Goal: Information Seeking & Learning: Learn about a topic

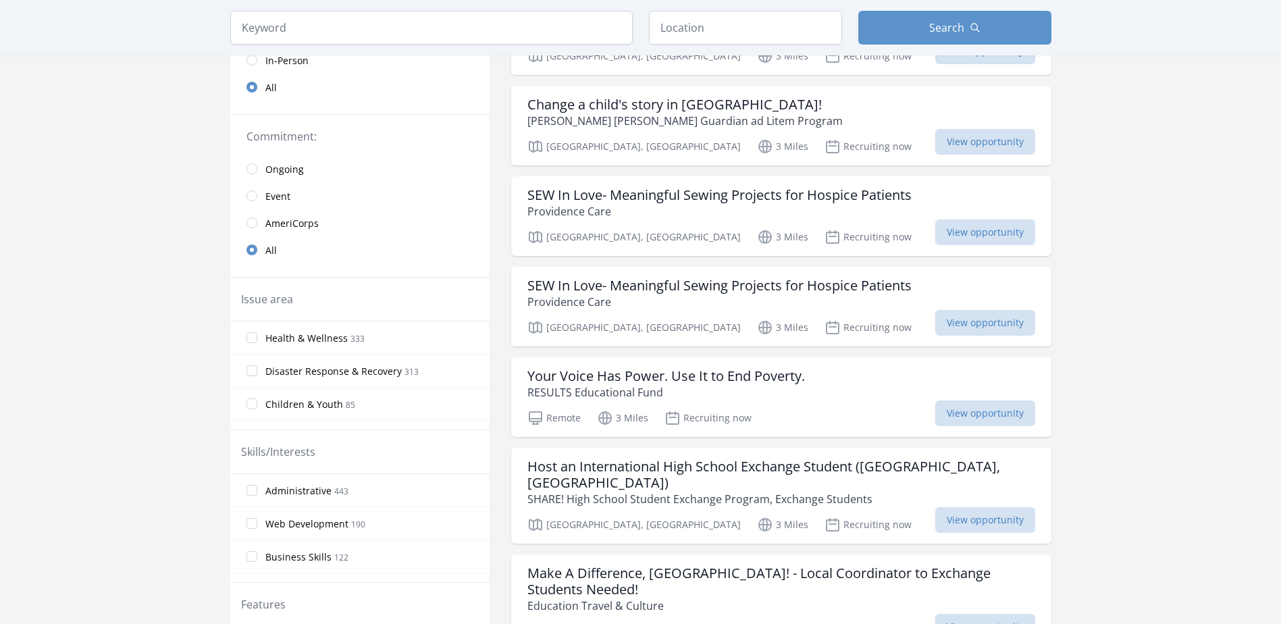
scroll to position [473, 0]
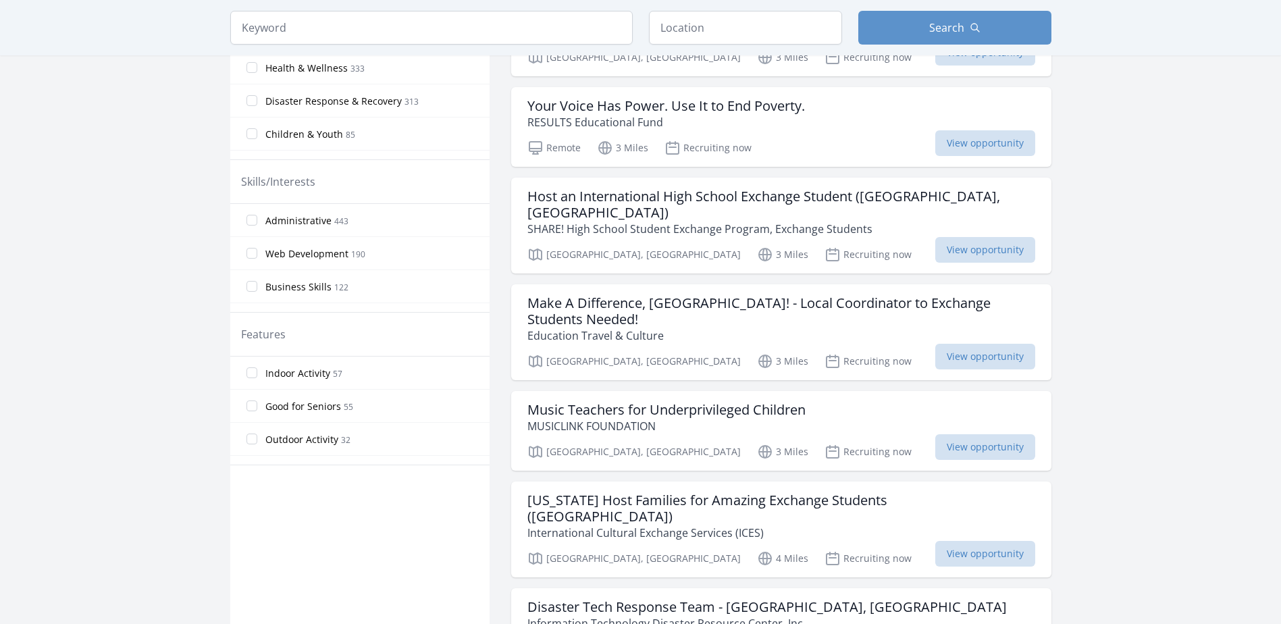
click at [1210, 277] on main "Keyword Location Search Active filters Clear filters" at bounding box center [640, 632] width 1281 height 2124
click at [1198, 308] on main "Keyword Location Search Active filters Clear filters" at bounding box center [640, 632] width 1281 height 2124
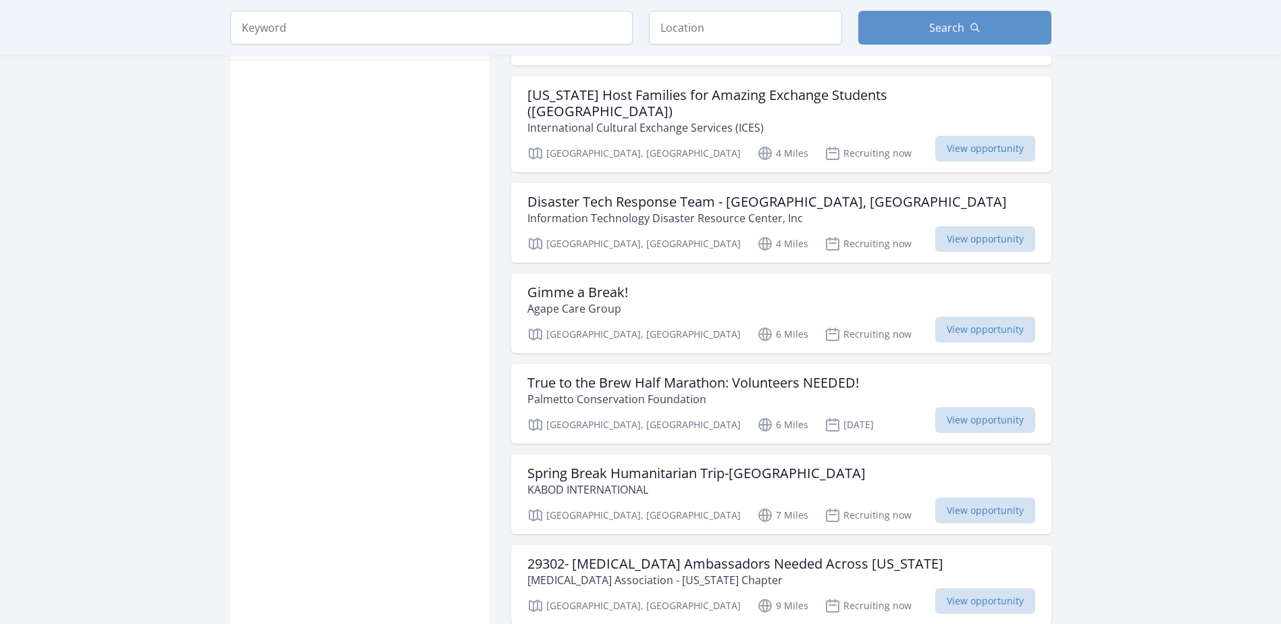
scroll to position [946, 0]
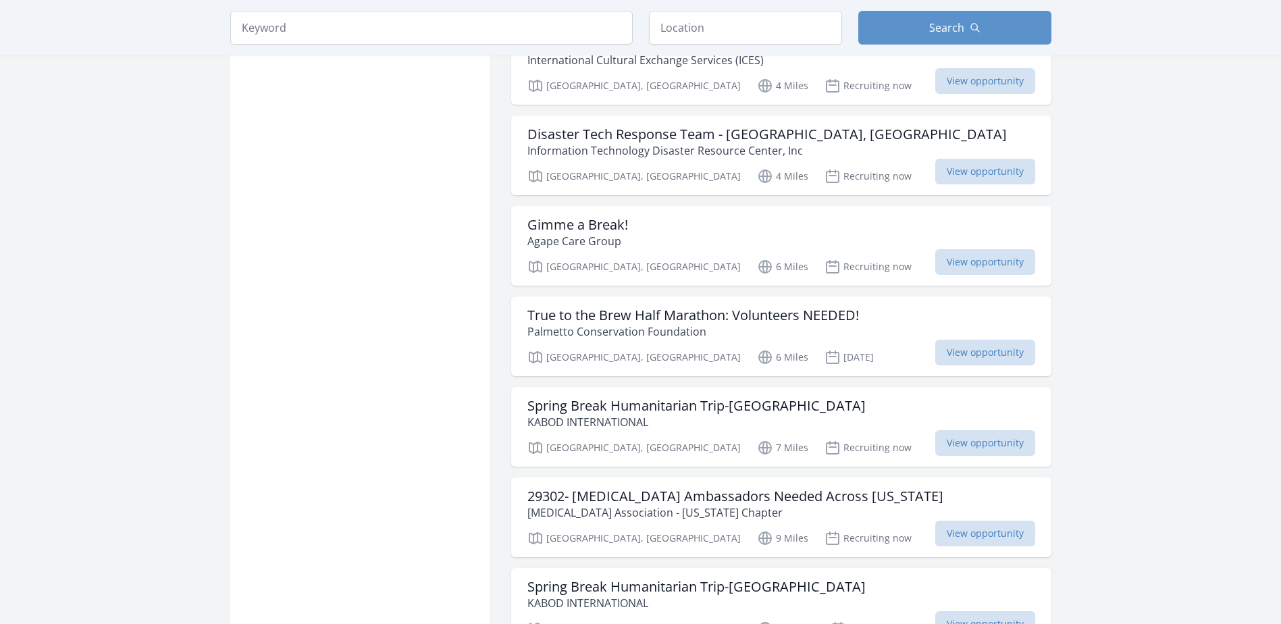
click at [1197, 317] on main "Keyword Location Search Active filters Clear filters" at bounding box center [640, 160] width 1281 height 2124
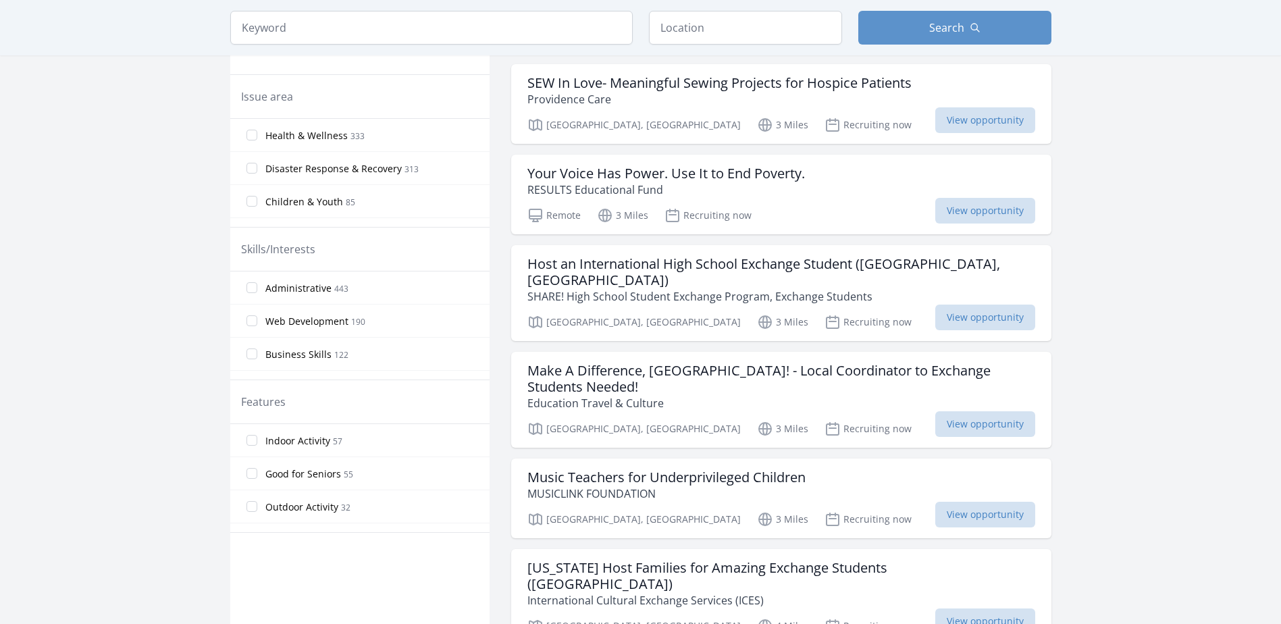
scroll to position [0, 0]
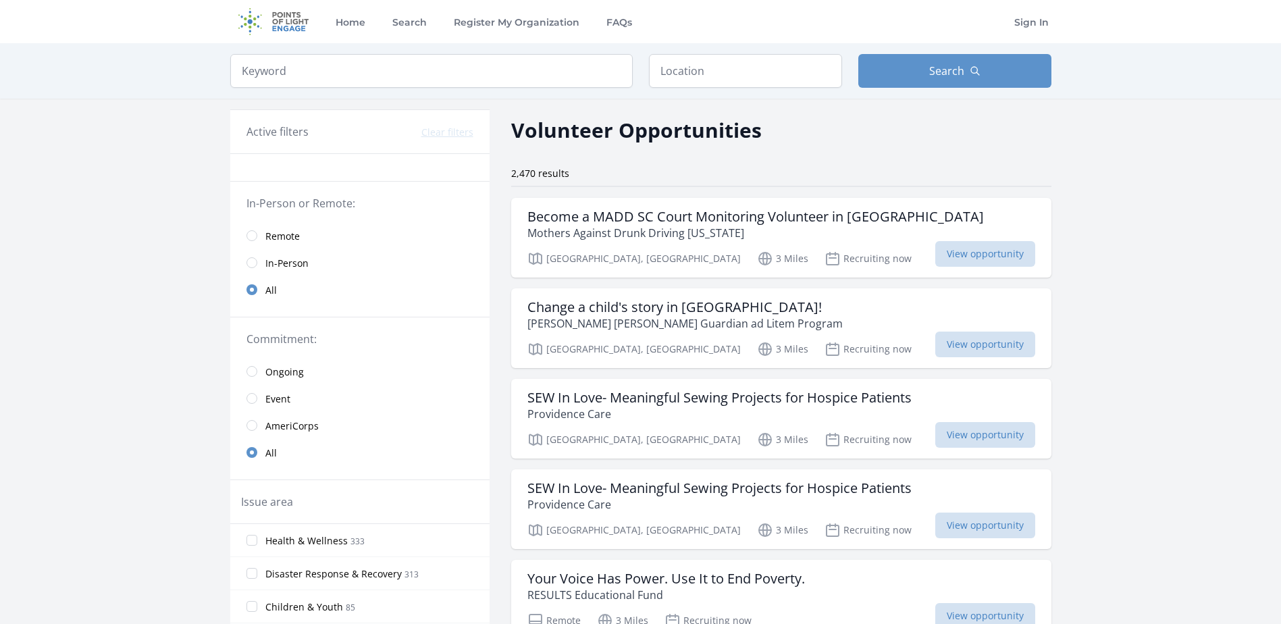
click at [281, 263] on span "In-Person" at bounding box center [286, 264] width 43 height 14
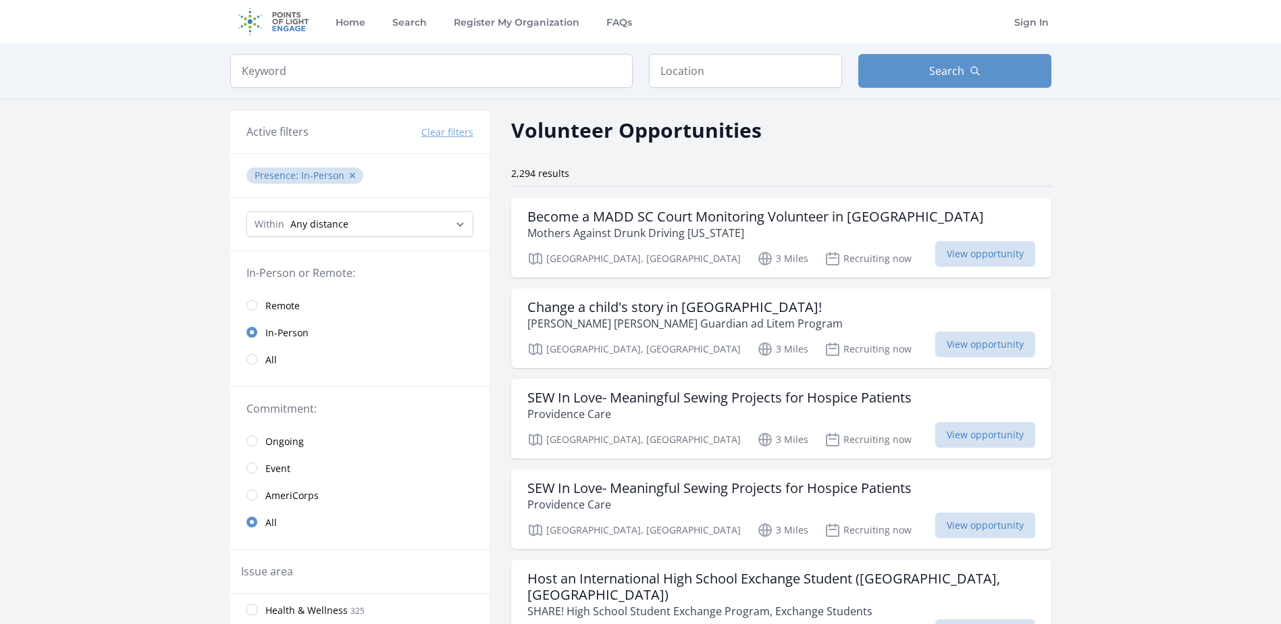
scroll to position [203, 0]
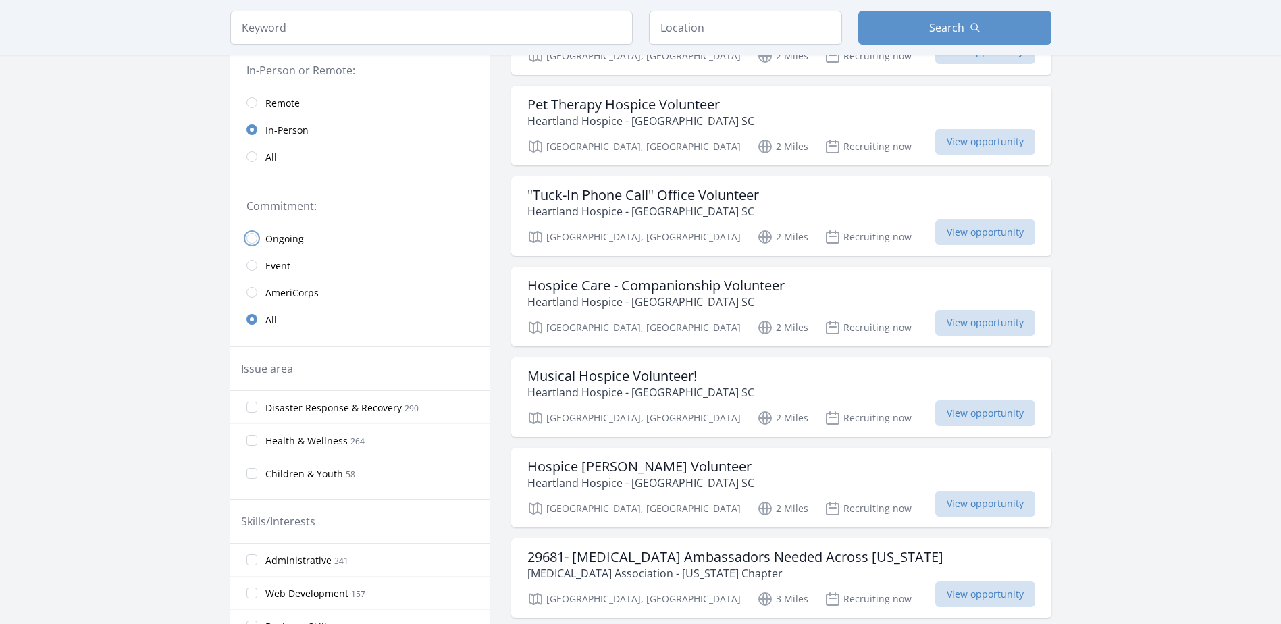
click at [253, 234] on input "radio" at bounding box center [252, 238] width 11 height 11
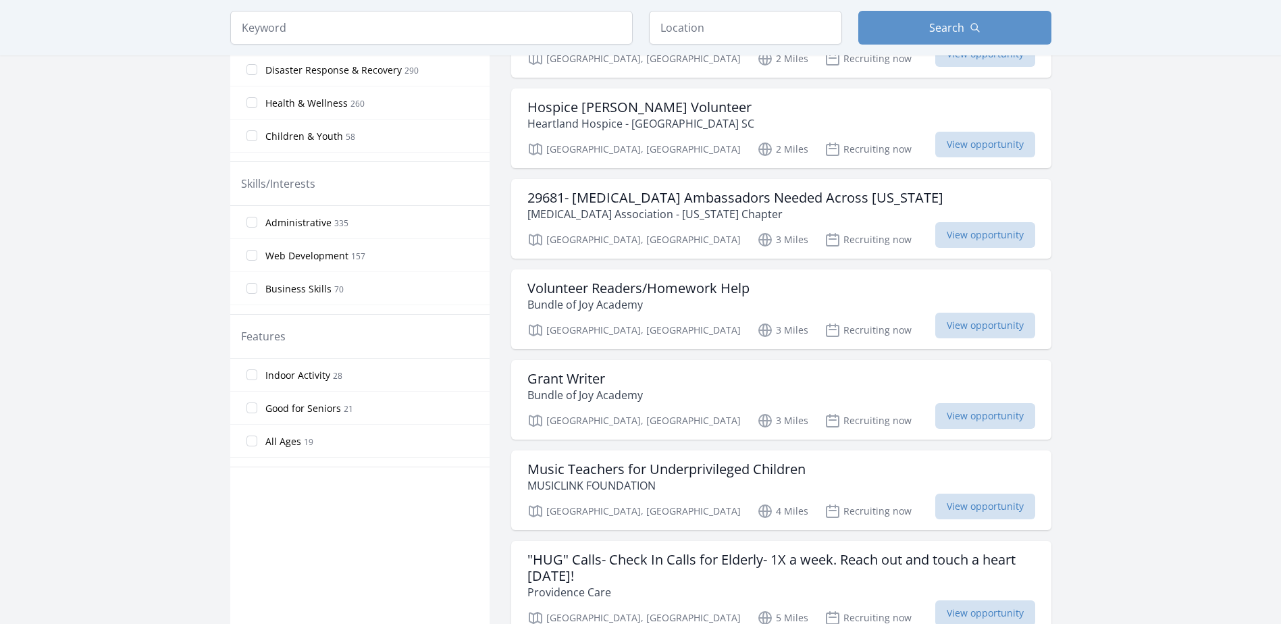
click at [164, 398] on main "Keyword Location Search Active filters Clear filters :" at bounding box center [640, 504] width 1281 height 2046
click at [280, 367] on span "Indoor Activity 28" at bounding box center [303, 375] width 77 height 16
click at [257, 369] on input "Indoor Activity 28" at bounding box center [252, 374] width 11 height 11
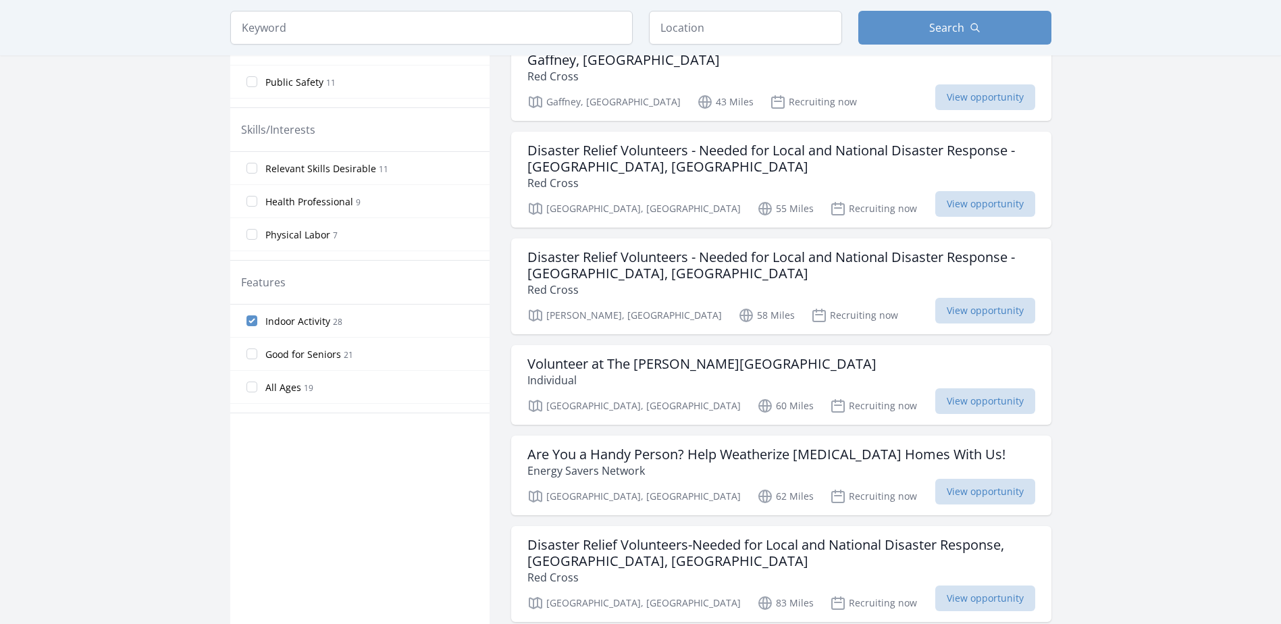
click at [1235, 459] on main "Keyword Location Search Active filters Clear filters :" at bounding box center [640, 571] width 1281 height 2127
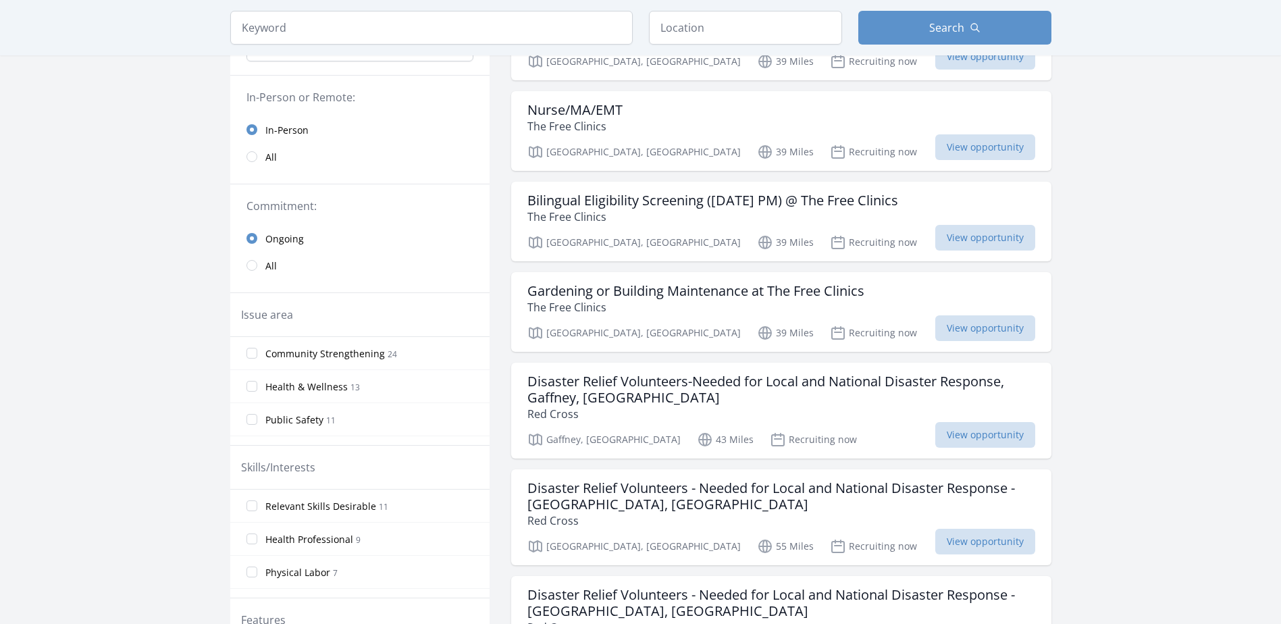
scroll to position [0, 0]
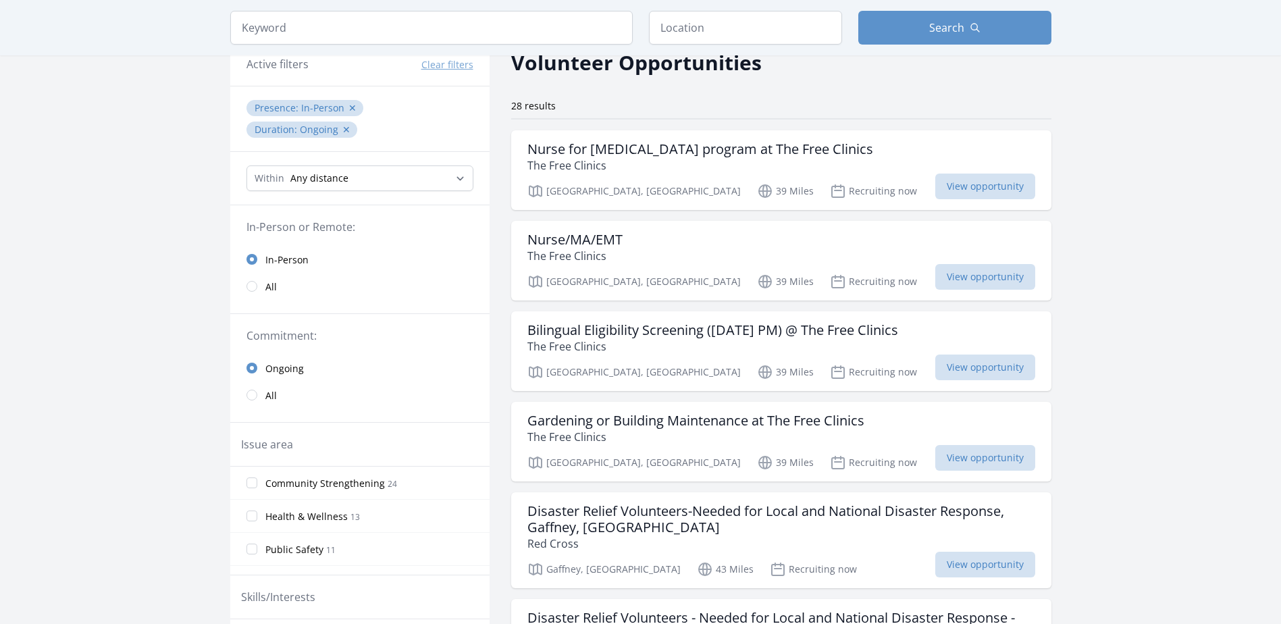
scroll to position [203, 0]
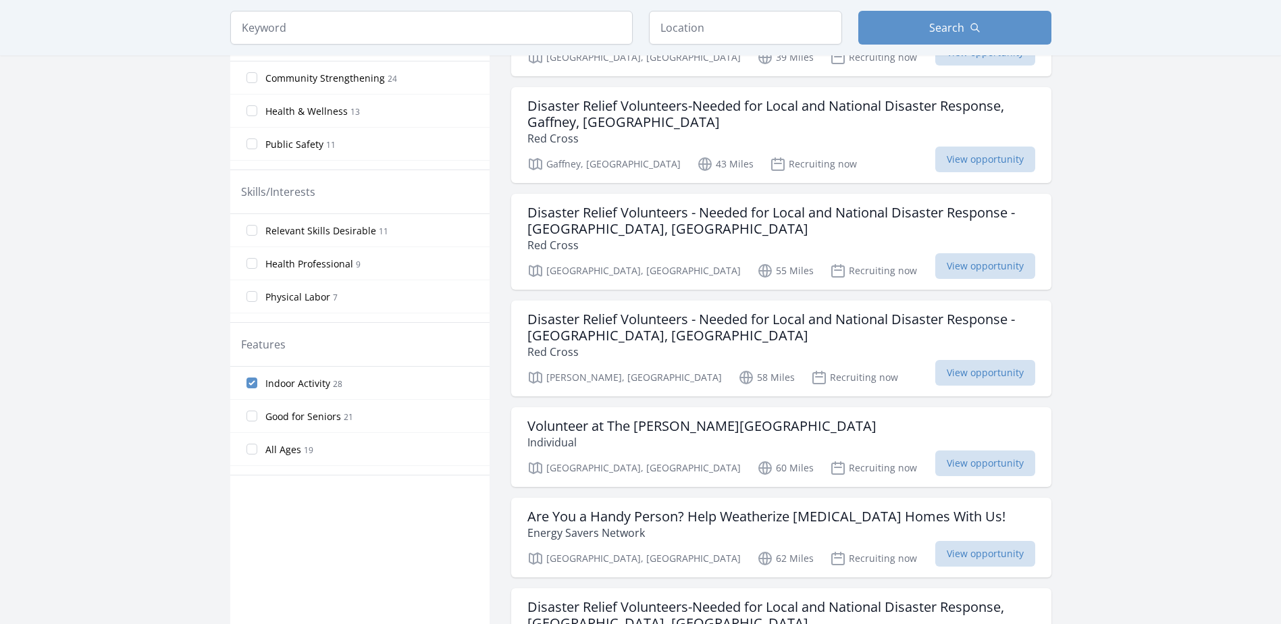
scroll to position [540, 0]
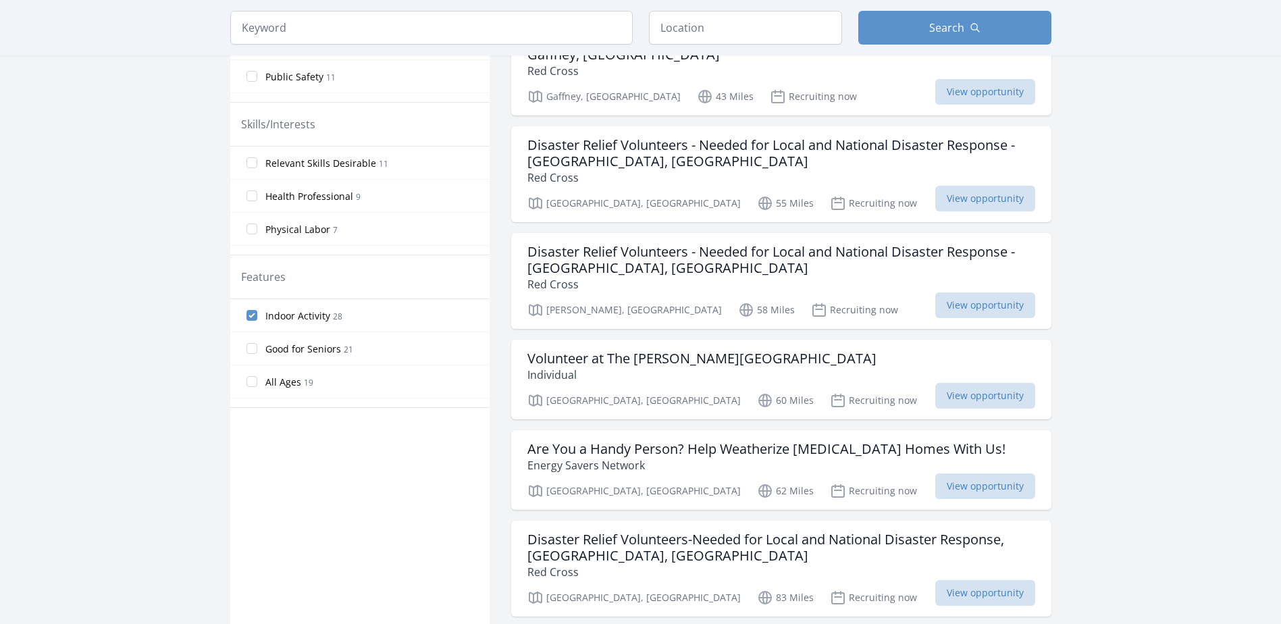
drag, startPoint x: 1136, startPoint y: 239, endPoint x: 1136, endPoint y: 247, distance: 7.4
click at [1136, 240] on main "Keyword Location Search Active filters Clear filters :" at bounding box center [640, 566] width 1281 height 2127
click at [1158, 324] on main "Keyword Location Search Active filters Clear filters :" at bounding box center [640, 566] width 1281 height 2127
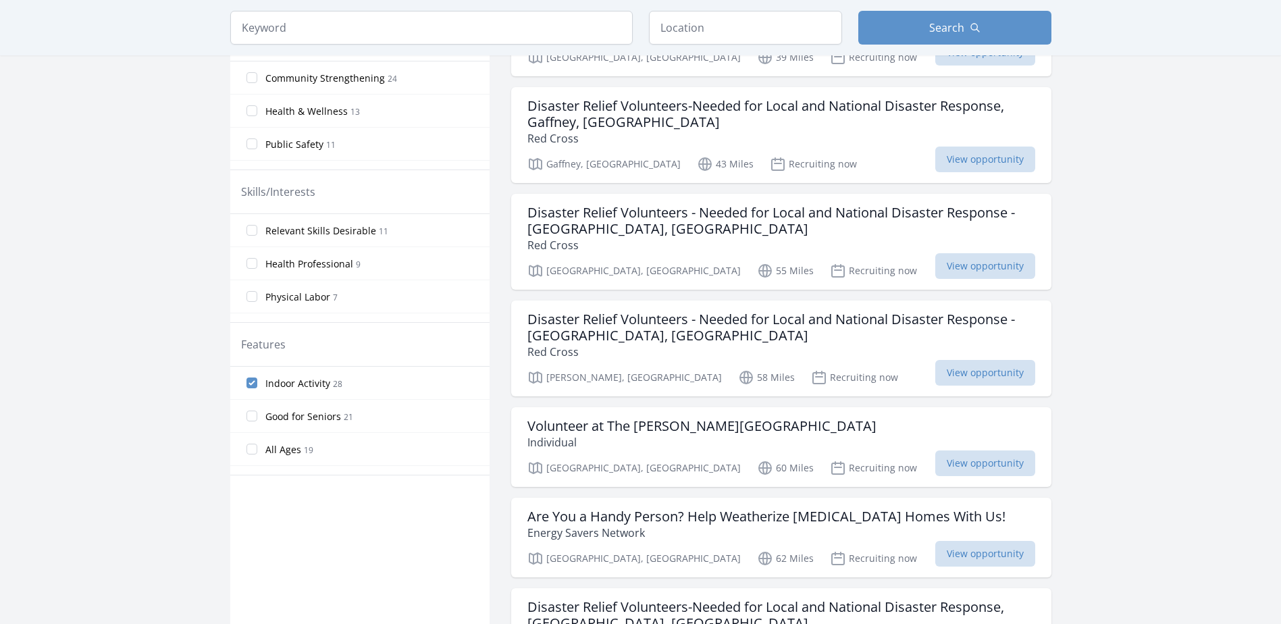
scroll to position [0, 0]
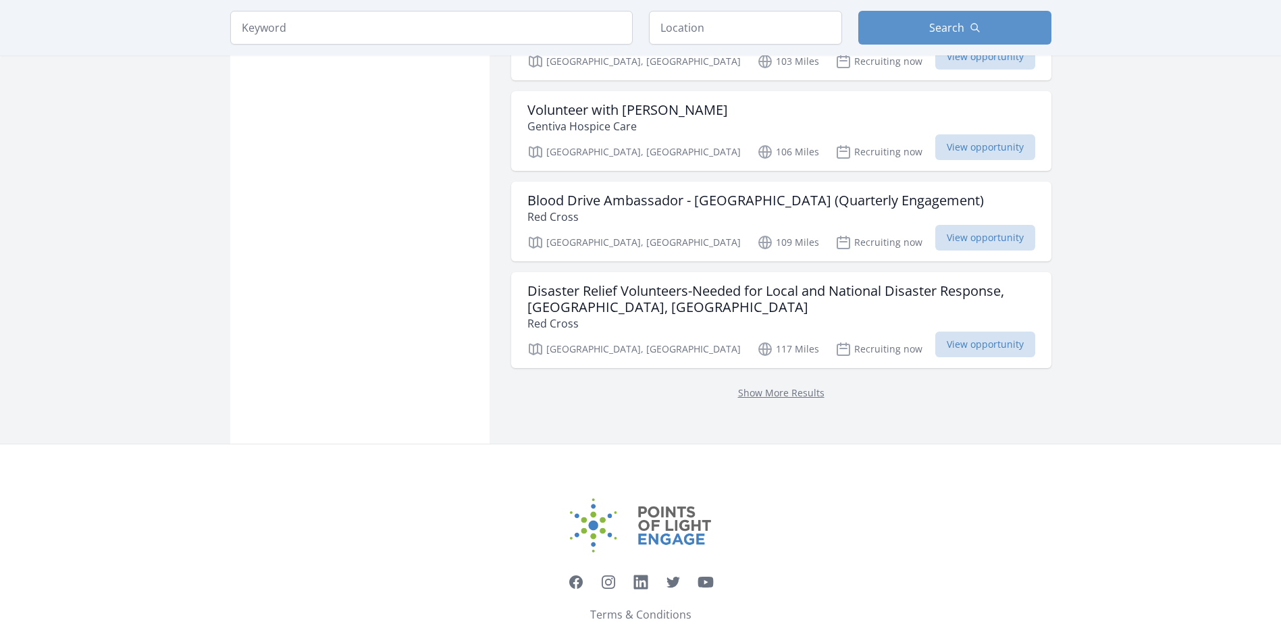
scroll to position [2094, 0]
